Goal: Information Seeking & Learning: Learn about a topic

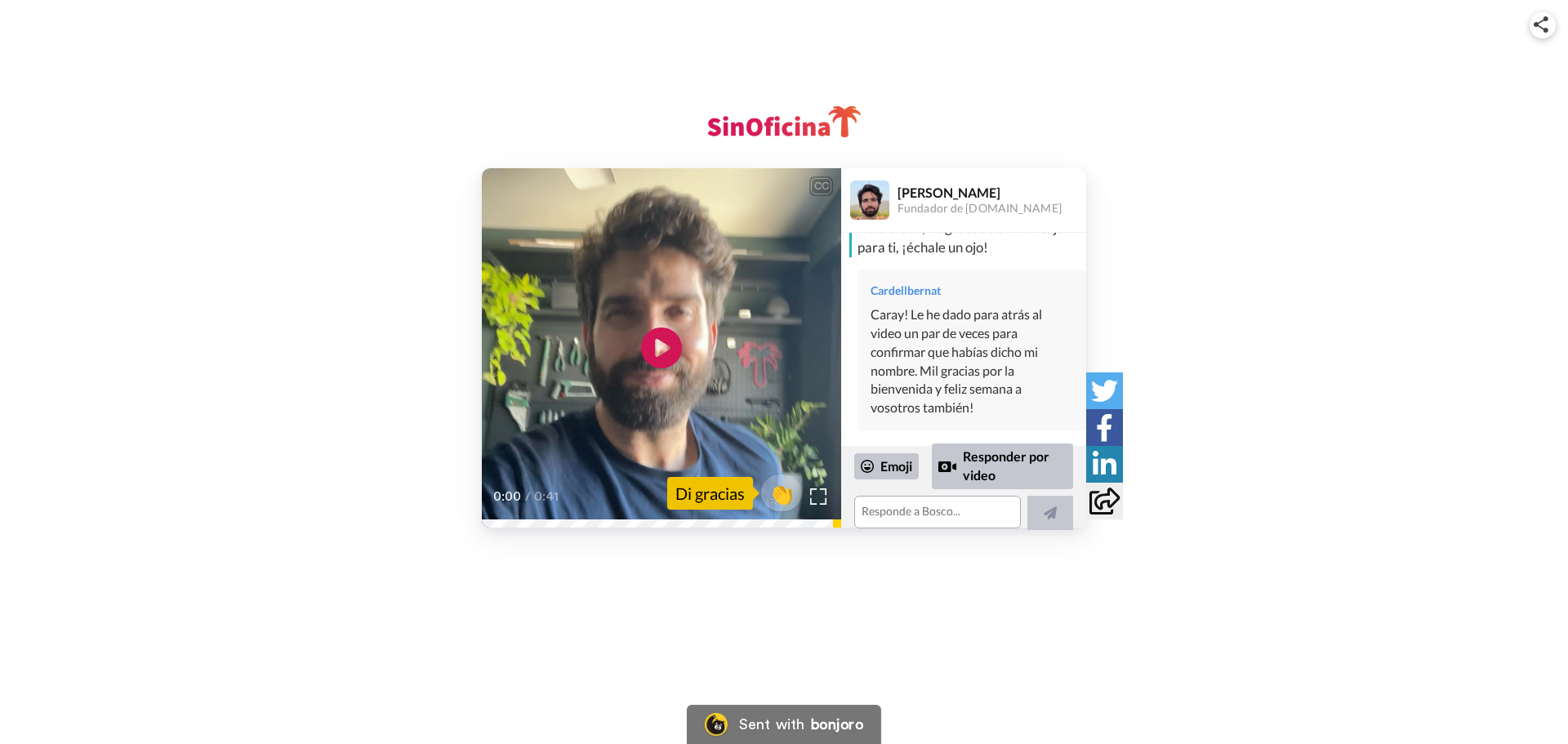
scroll to position [48, 0]
click at [655, 351] on icon "Play/Pause" at bounding box center [661, 348] width 43 height 78
click at [660, 375] on icon "Play/Pause" at bounding box center [661, 348] width 43 height 78
click at [661, 338] on icon at bounding box center [661, 348] width 43 height 43
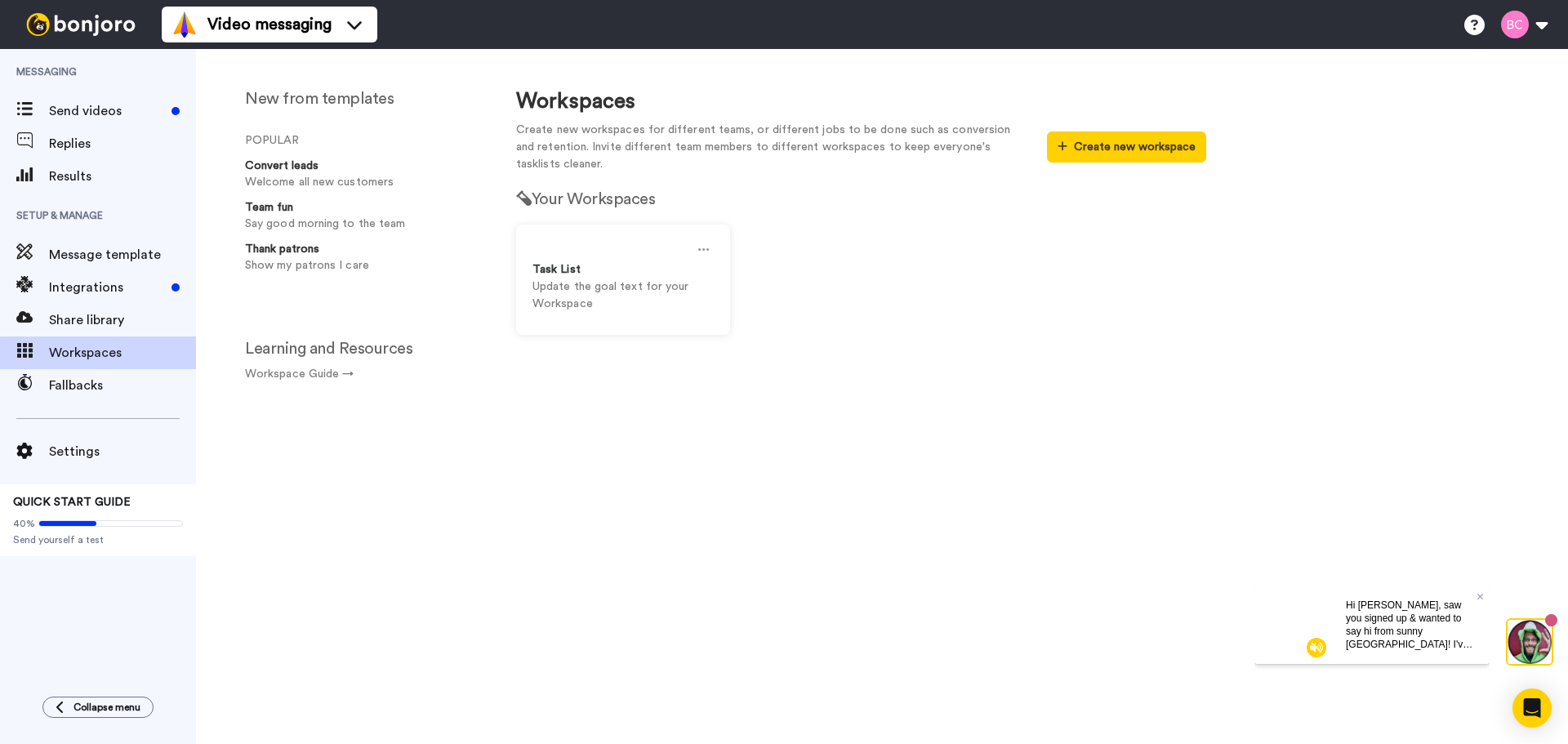
click at [1281, 609] on video at bounding box center [1294, 624] width 79 height 79
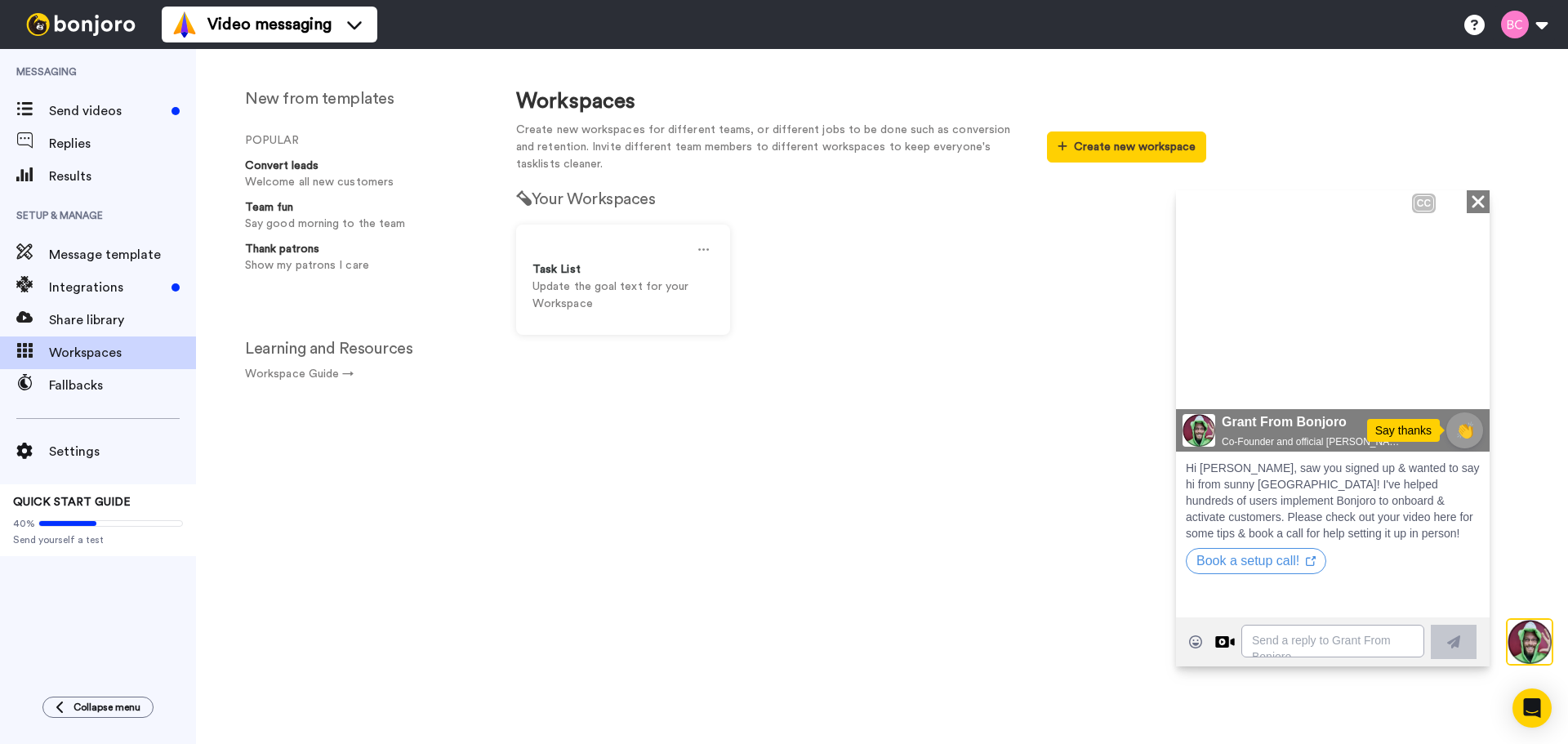
click at [1475, 204] on icon at bounding box center [1477, 200] width 12 height 12
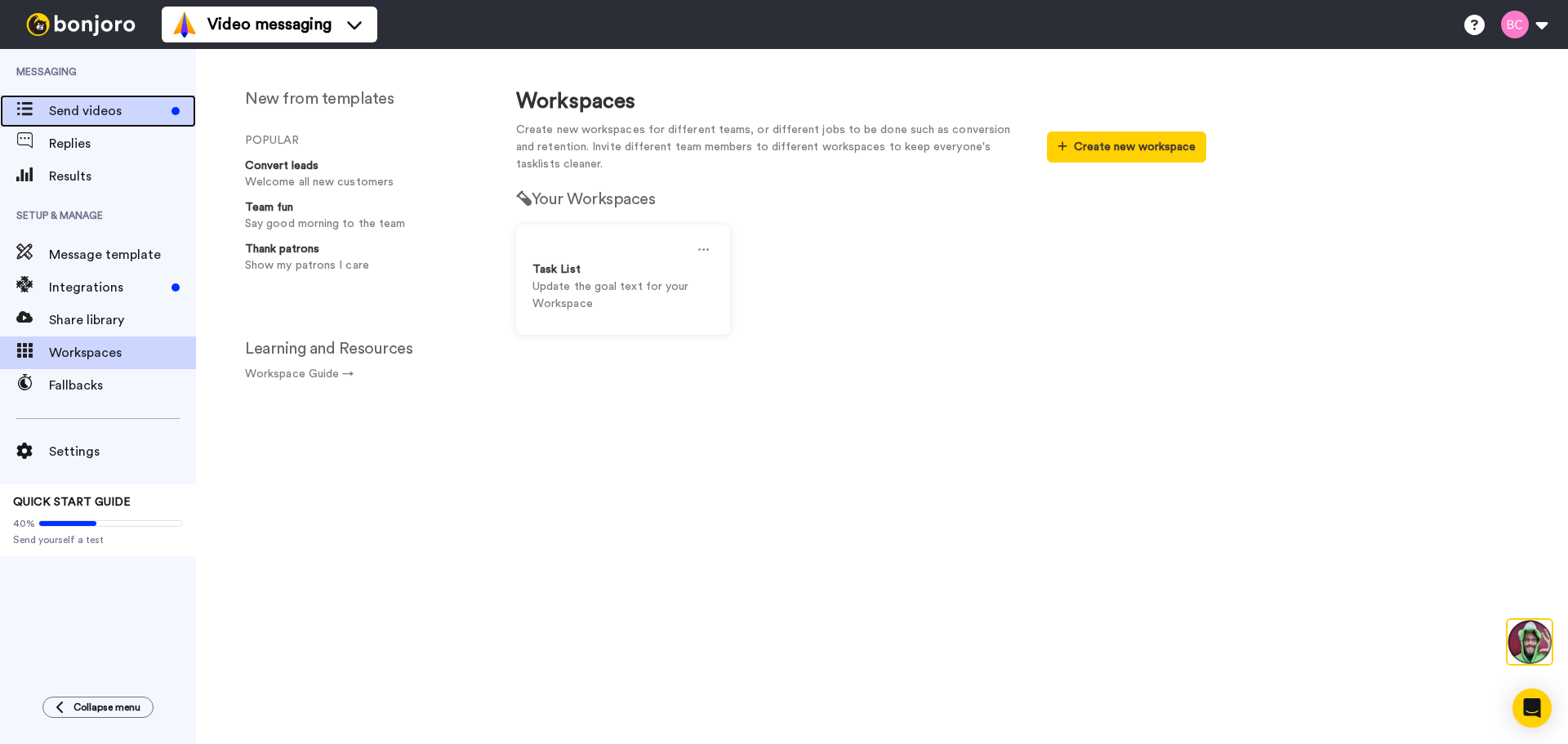
click at [106, 106] on span "Send videos" at bounding box center [107, 111] width 116 height 20
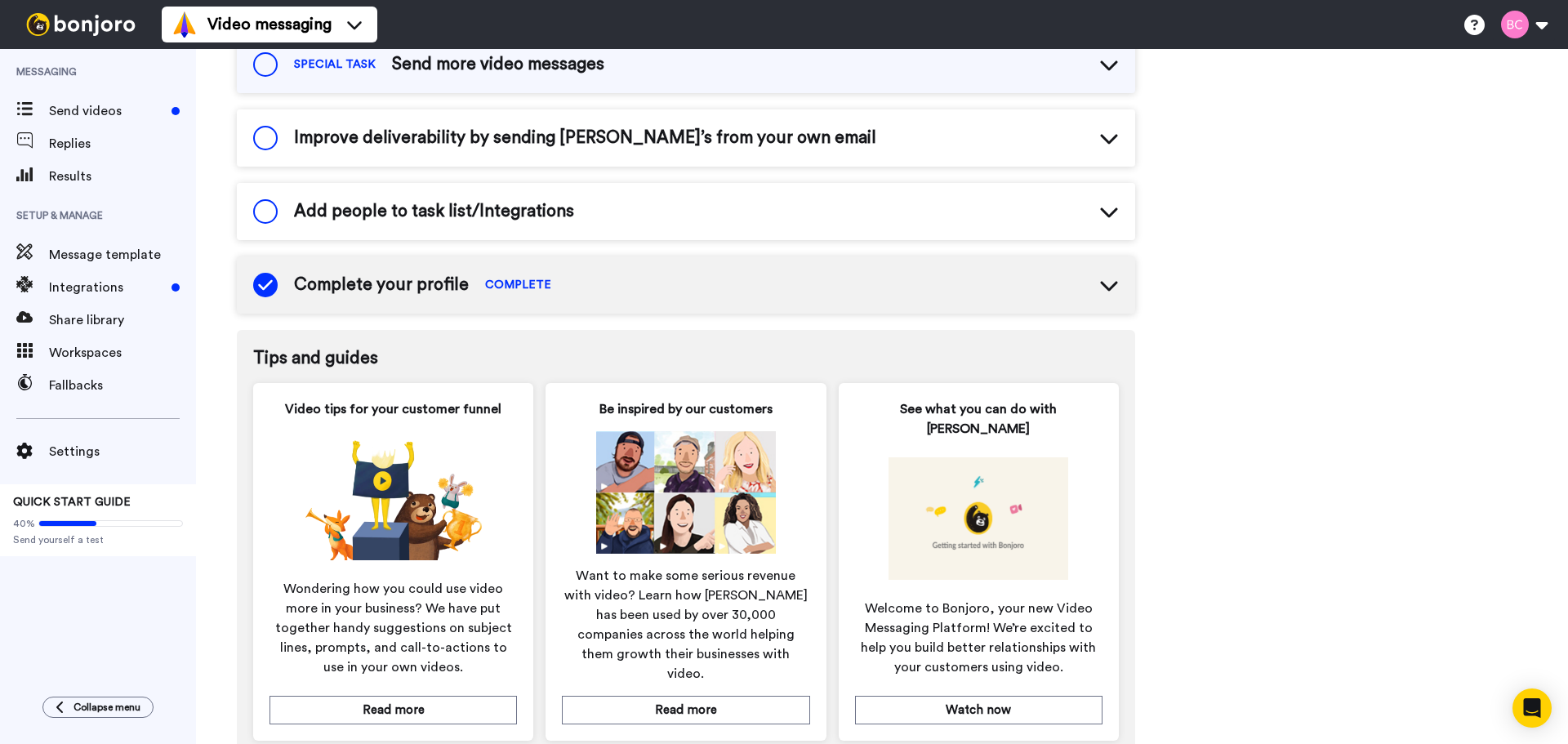
scroll to position [648, 0]
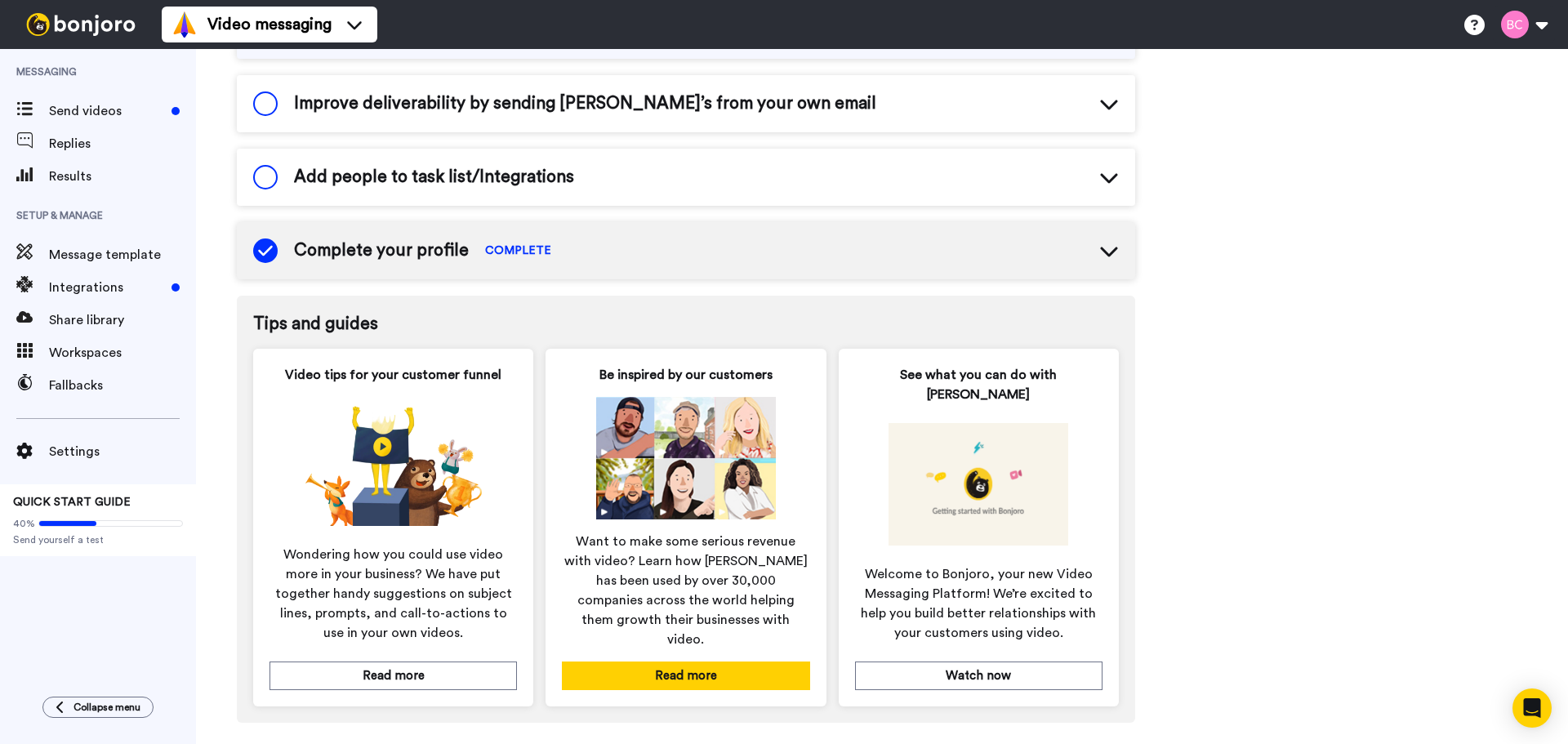
click at [684, 661] on button "Read more" at bounding box center [686, 675] width 247 height 29
